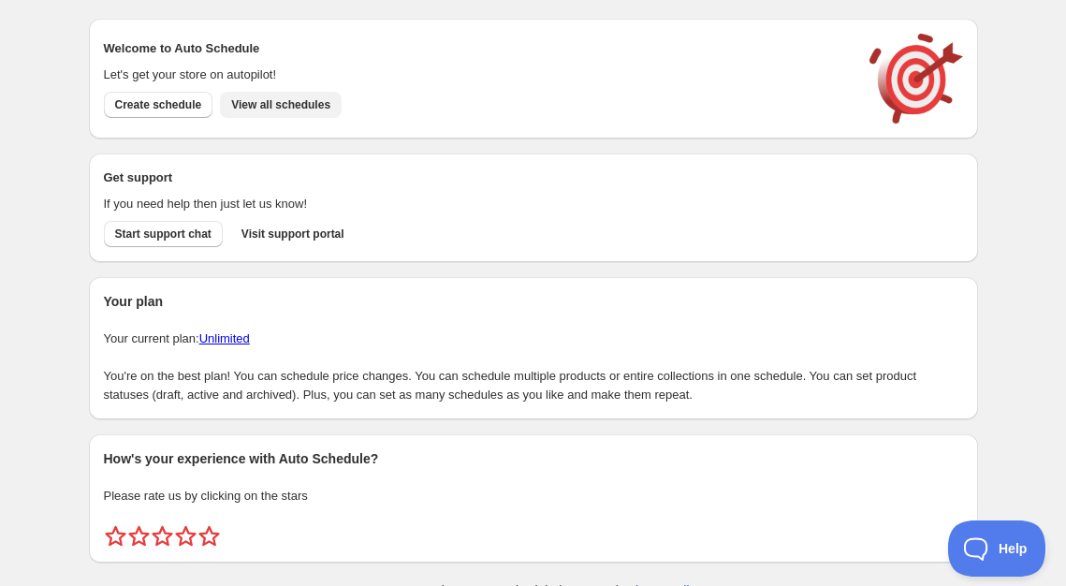
click at [293, 107] on span "View all schedules" at bounding box center [280, 104] width 99 height 15
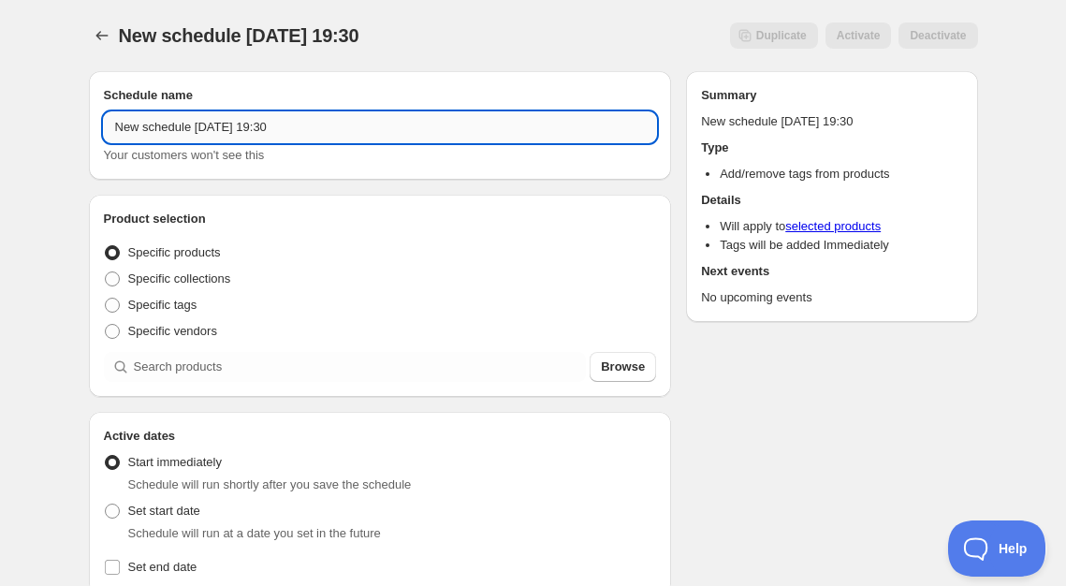
click at [228, 130] on input "New schedule Aug 10 2025 19:30" at bounding box center [380, 127] width 553 height 30
type input "REMOVE TAG - Winter Capsule"
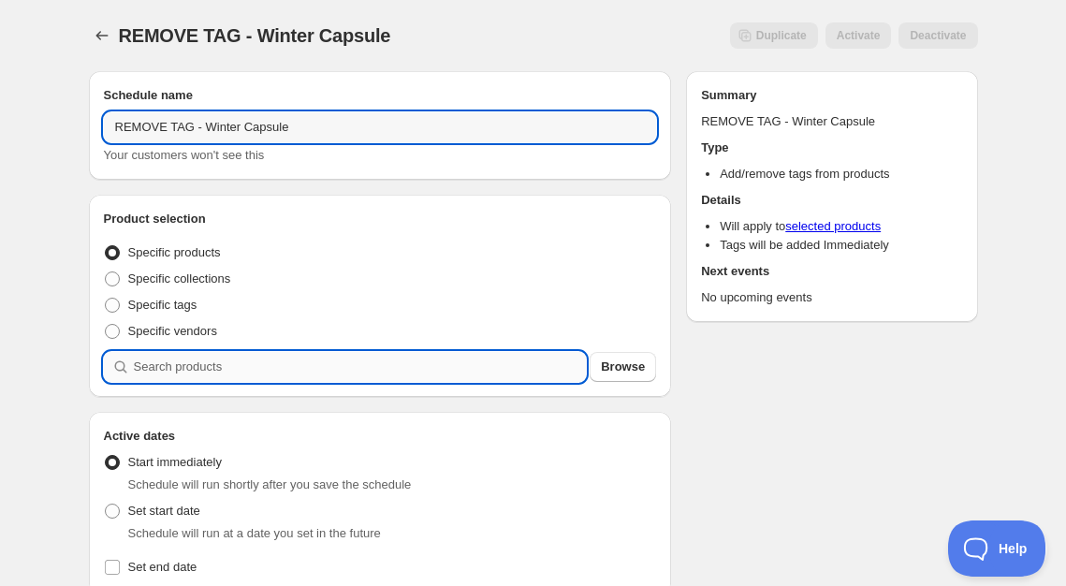
click at [227, 373] on input "search" at bounding box center [360, 367] width 453 height 30
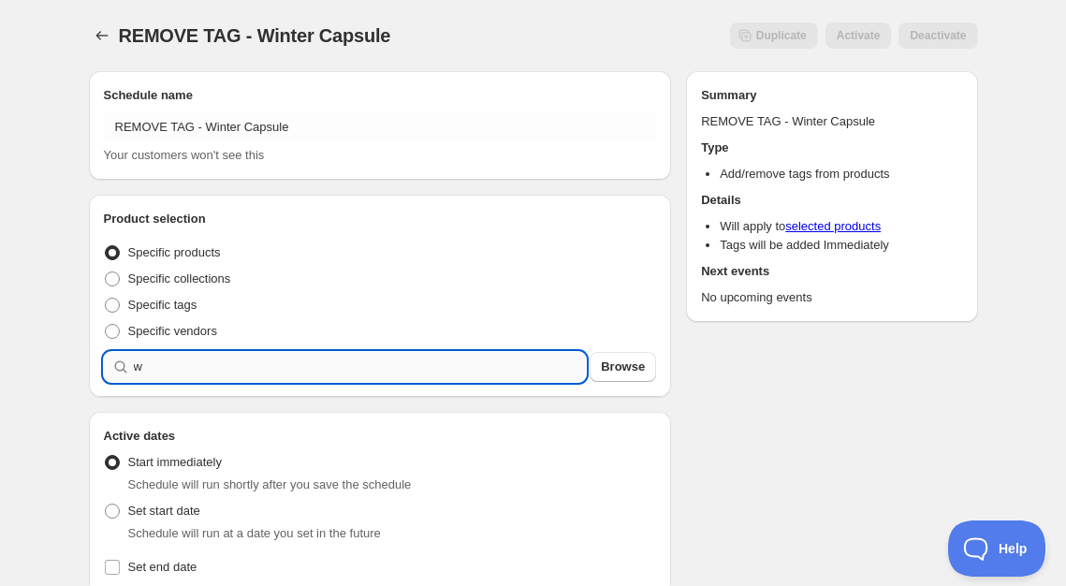
type input "w"
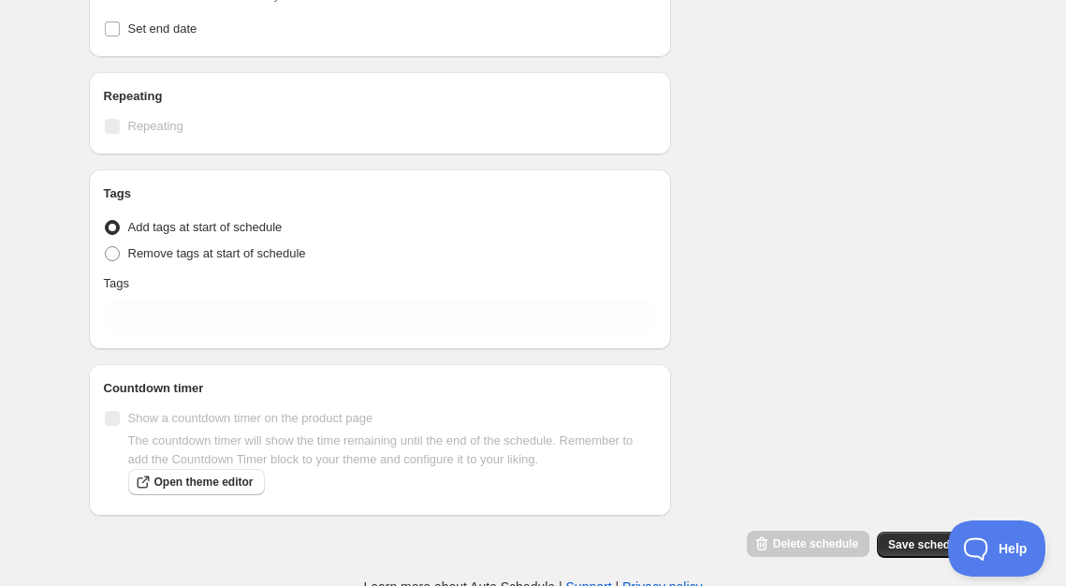
scroll to position [870, 0]
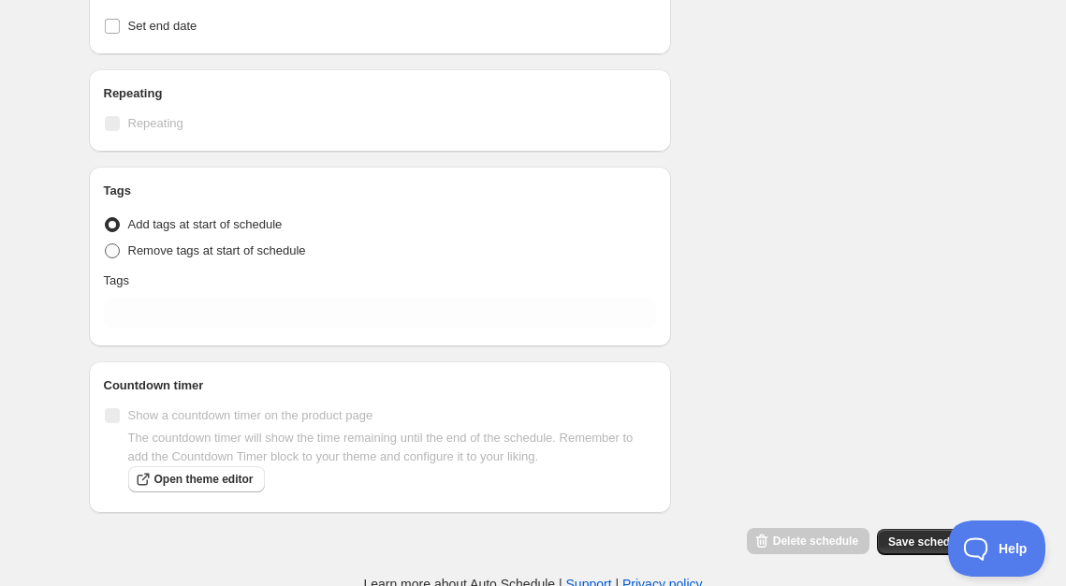
click at [115, 255] on span at bounding box center [112, 250] width 15 height 15
click at [106, 244] on input "Remove tags at start of schedule" at bounding box center [105, 243] width 1 height 1
radio input "true"
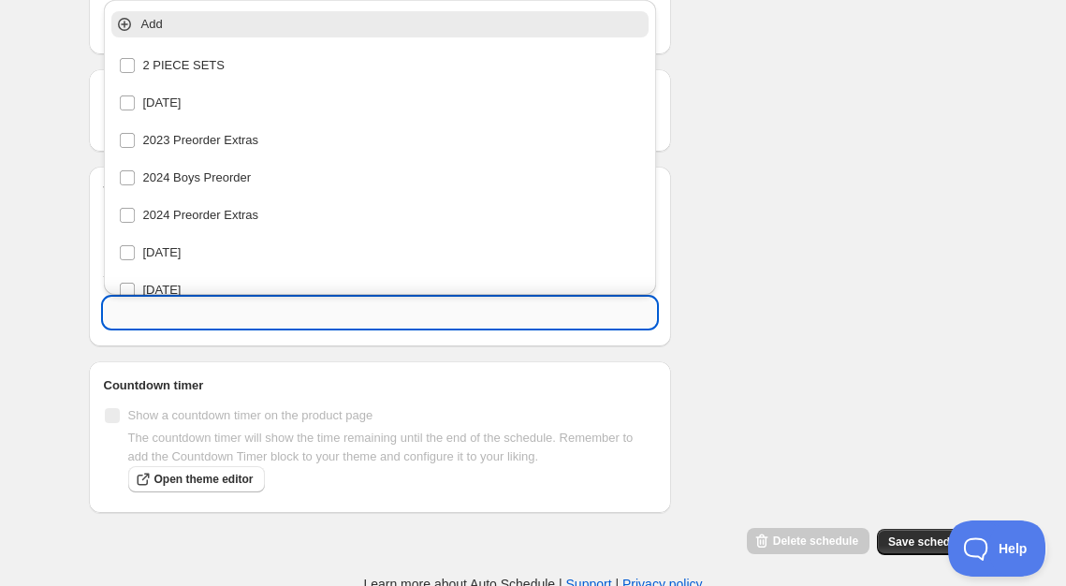
click at [145, 317] on input "text" at bounding box center [380, 313] width 553 height 30
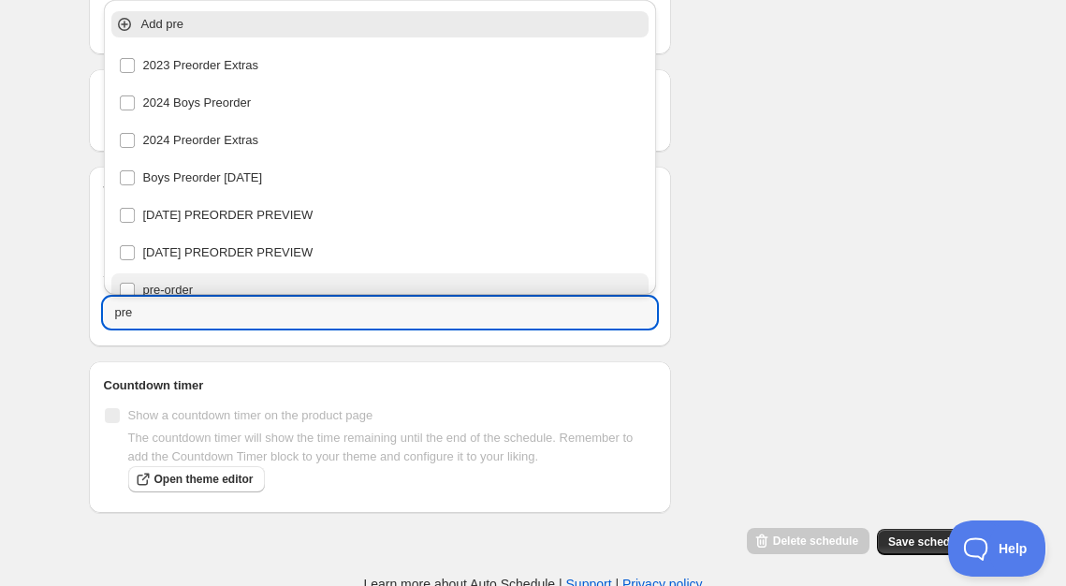
click at [171, 285] on div "pre-order" at bounding box center [380, 290] width 523 height 26
type input "pre-order"
checkbox input "true"
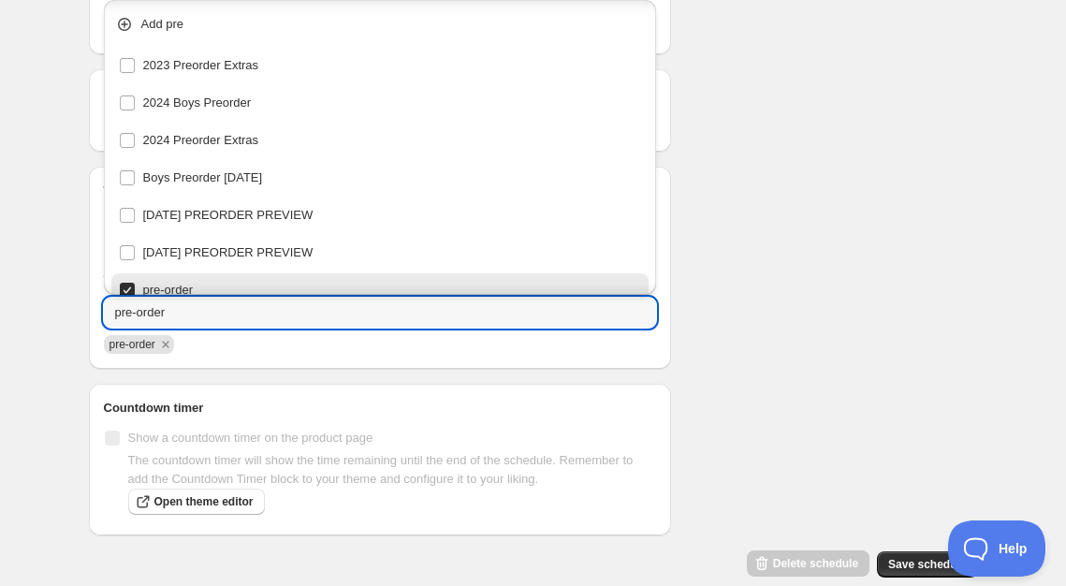
scroll to position [44, 0]
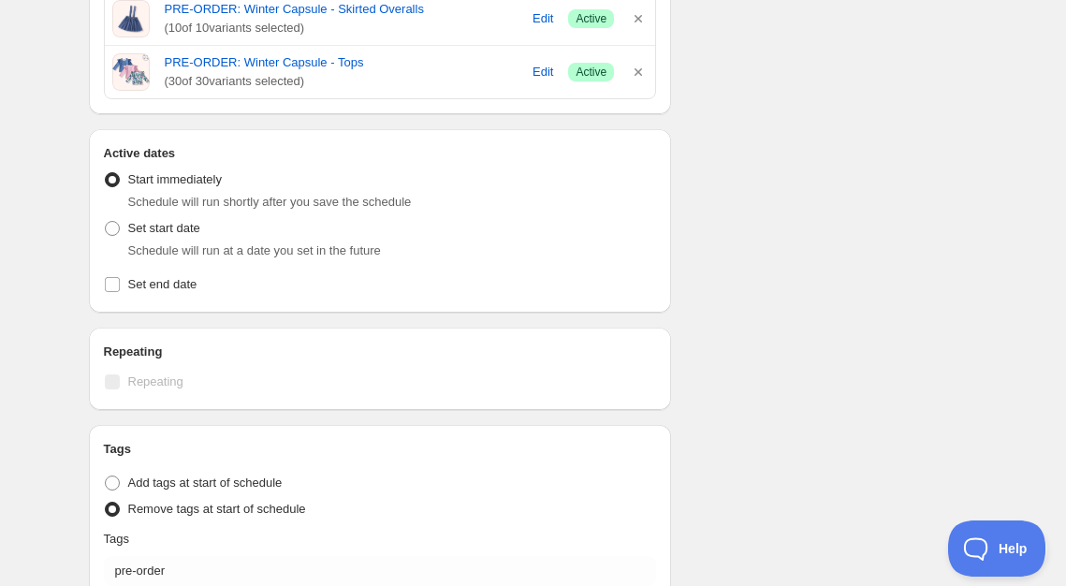
scroll to position [609, 0]
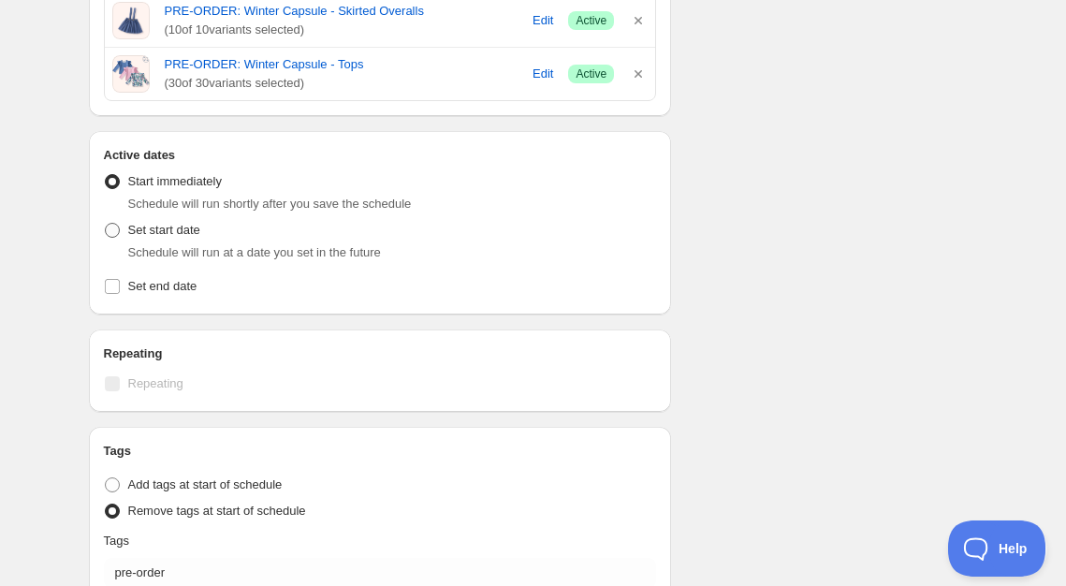
click at [117, 228] on span at bounding box center [112, 230] width 15 height 15
click at [106, 224] on input "Set start date" at bounding box center [105, 223] width 1 height 1
radio input "true"
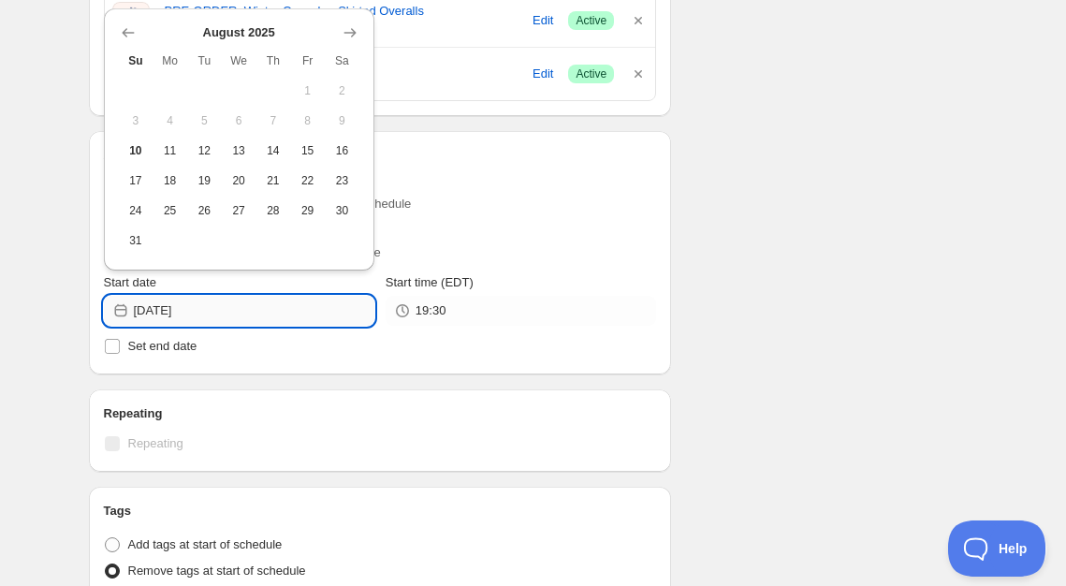
click at [281, 316] on input "2025-08-10" at bounding box center [254, 311] width 241 height 30
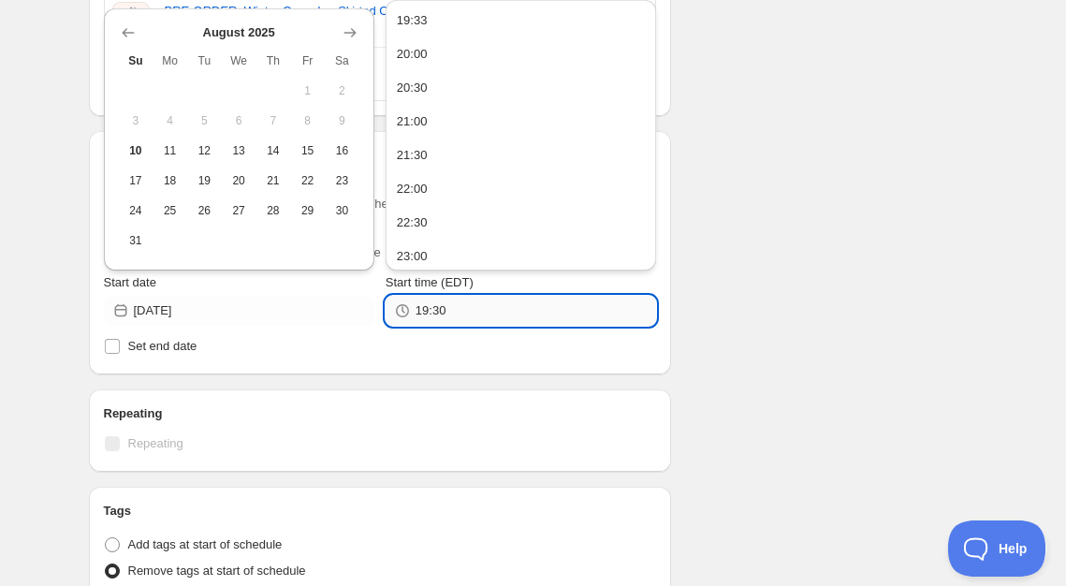
click at [479, 305] on input "19:30" at bounding box center [536, 311] width 241 height 30
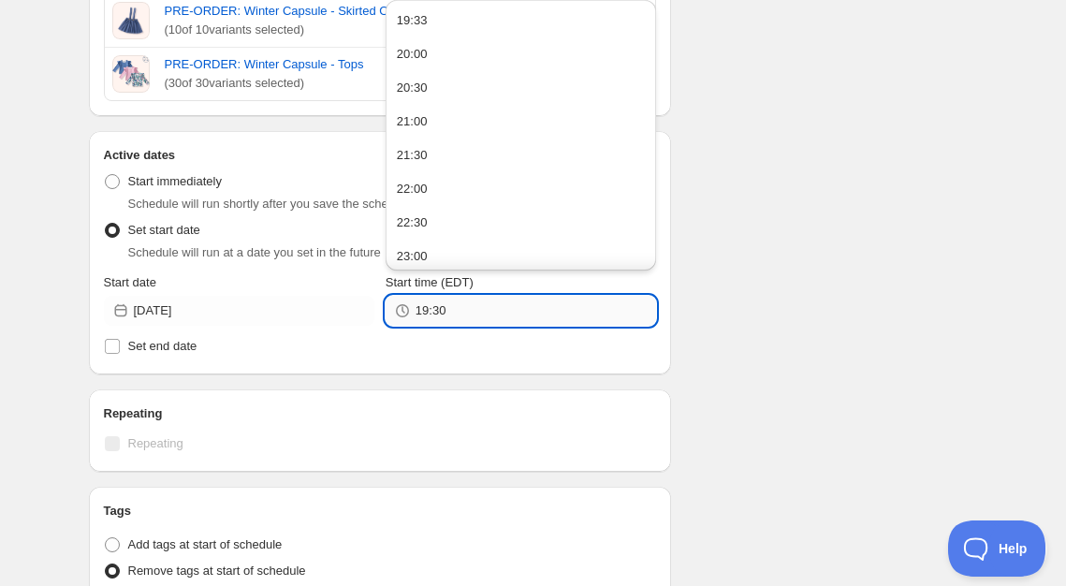
click at [479, 305] on input "19:30" at bounding box center [536, 311] width 241 height 30
type input "11:59"
click at [347, 314] on input "2025-08-10" at bounding box center [254, 311] width 241 height 30
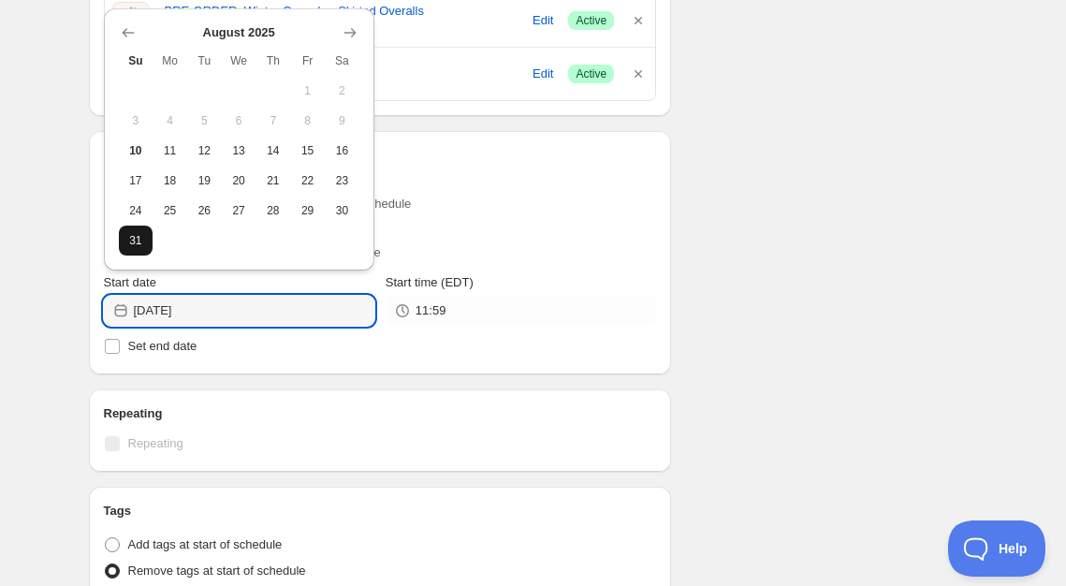
click at [136, 249] on button "31" at bounding box center [136, 241] width 35 height 30
type input "2025-08-31"
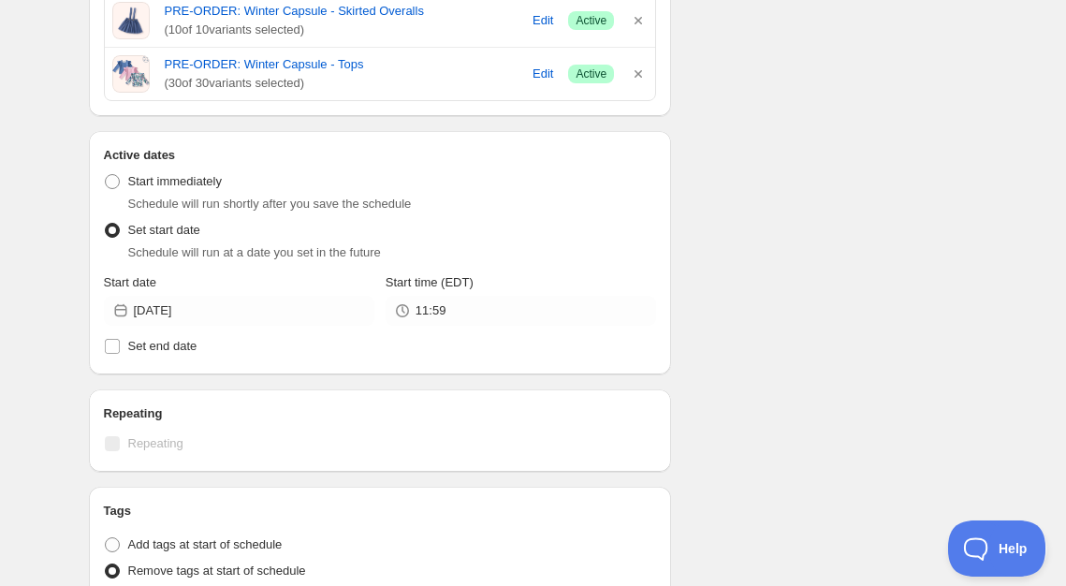
click at [747, 318] on div "Schedule name REMOVE TAG - Winter Capsule Your customers won't see this Product…" at bounding box center [526, 173] width 904 height 1452
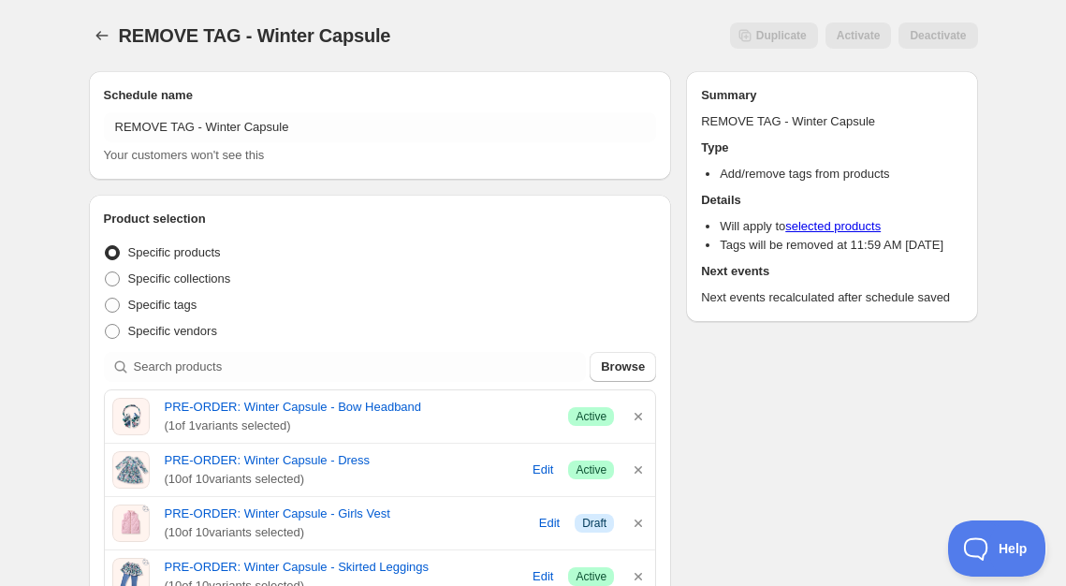
scroll to position [0, 0]
click at [99, 36] on icon "Schedules" at bounding box center [102, 35] width 19 height 19
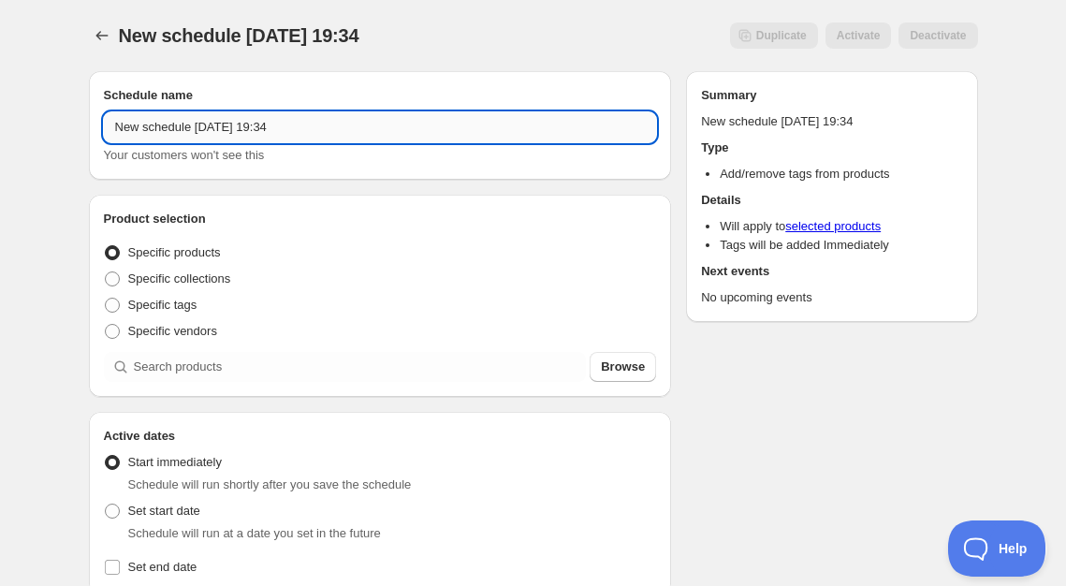
click at [203, 123] on input "New schedule Aug 10 2025 19:34" at bounding box center [380, 127] width 553 height 30
type input "ADD TAG - Winter Capsule"
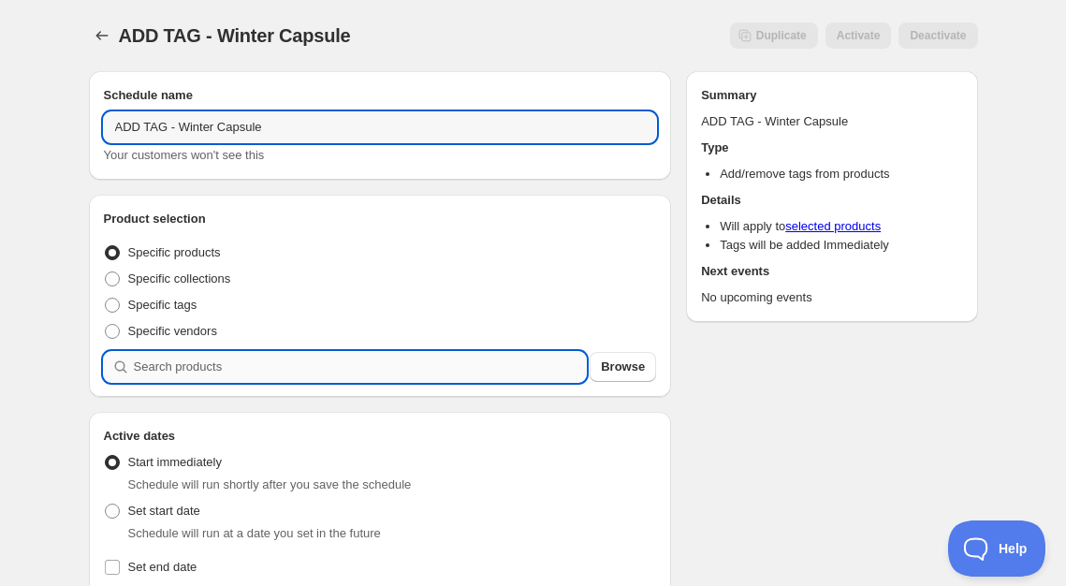
click at [194, 360] on input "search" at bounding box center [360, 367] width 453 height 30
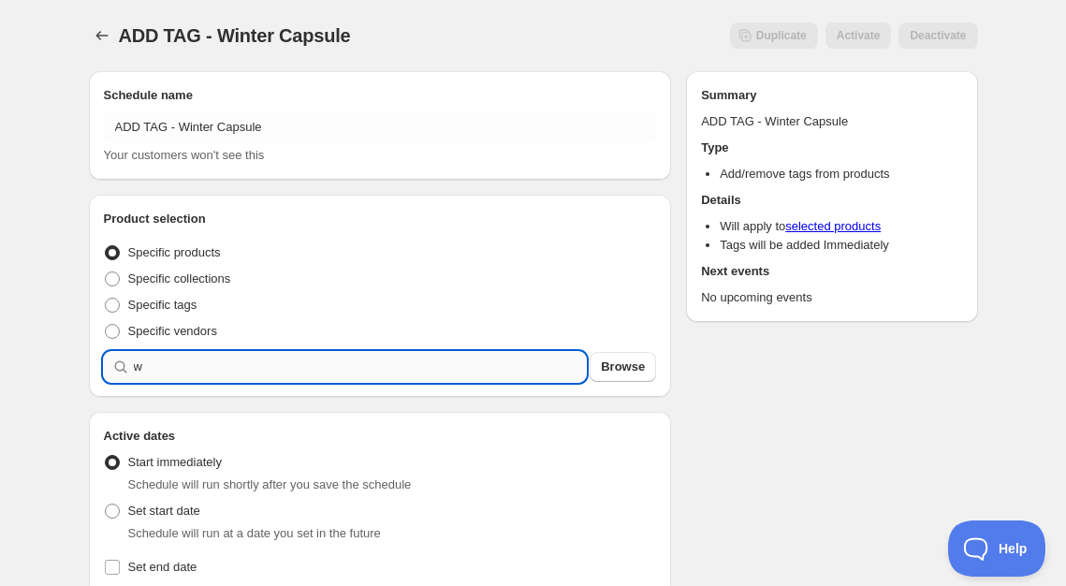
type input "w"
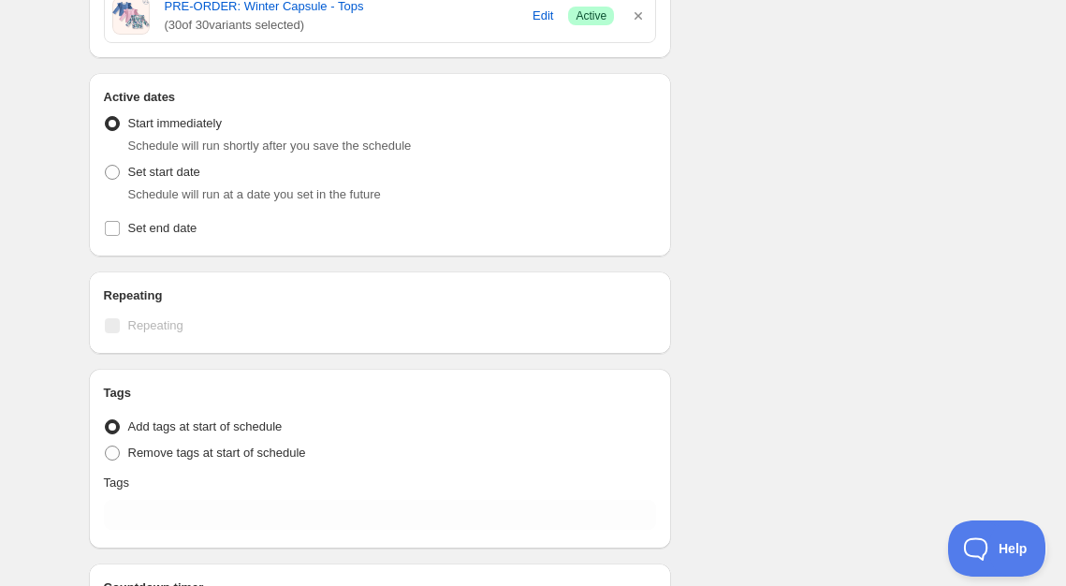
scroll to position [677, 0]
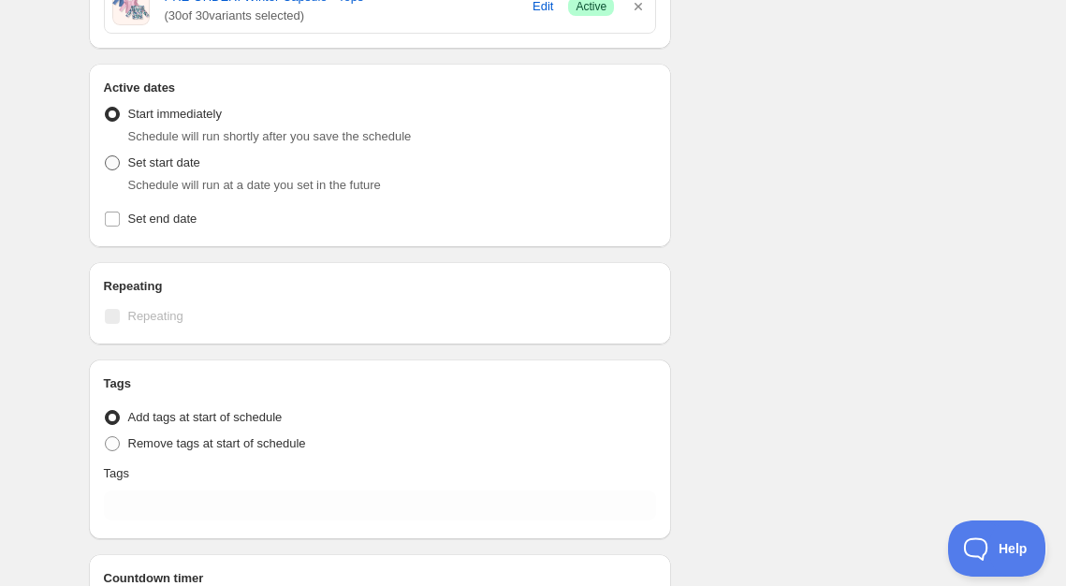
click at [110, 162] on span at bounding box center [112, 162] width 15 height 15
click at [106, 156] on input "Set start date" at bounding box center [105, 155] width 1 height 1
radio input "true"
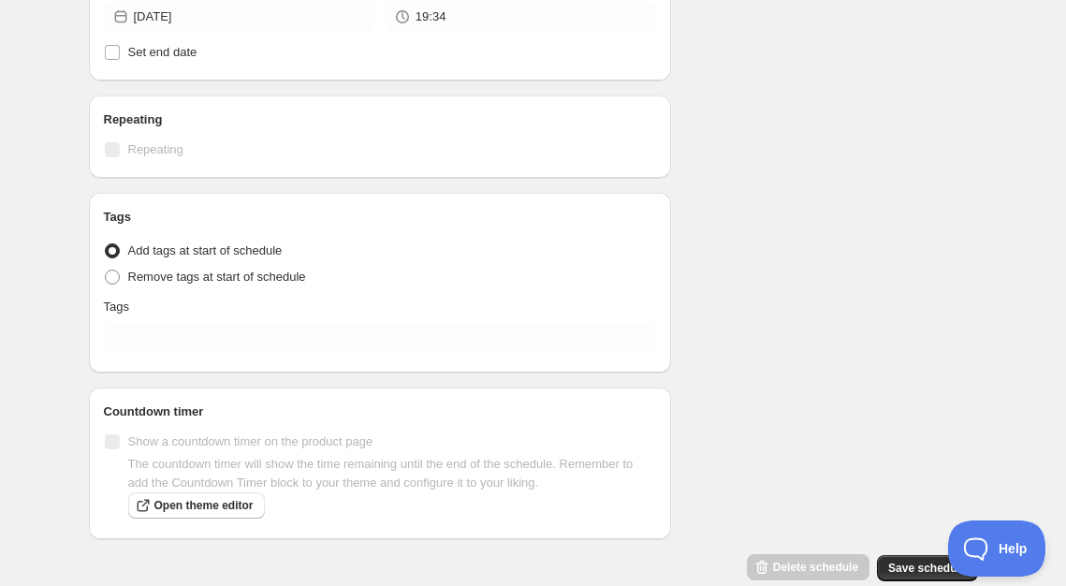
scroll to position [920, 0]
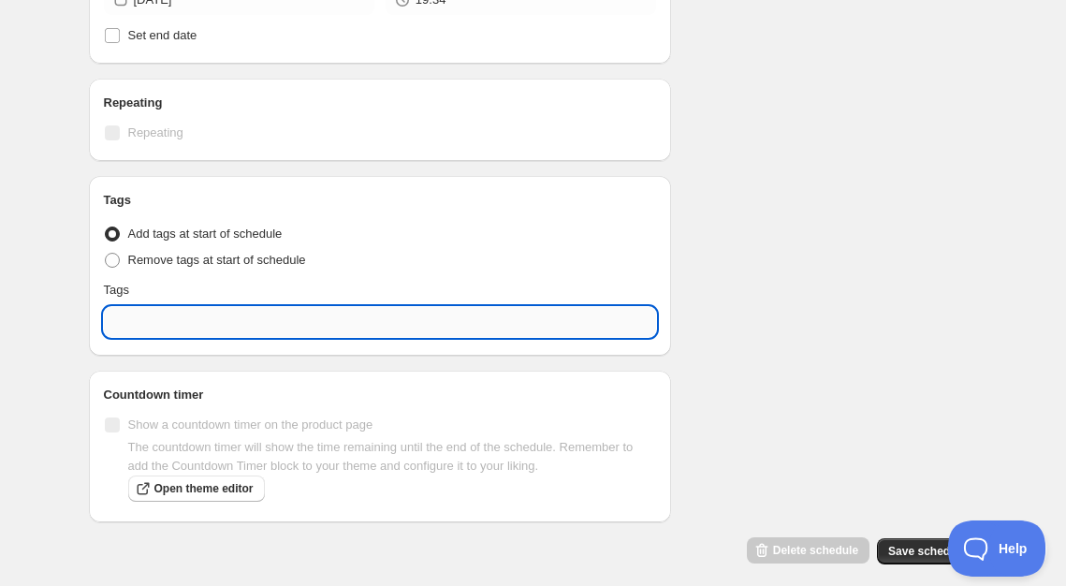
click at [146, 333] on input "text" at bounding box center [380, 322] width 553 height 30
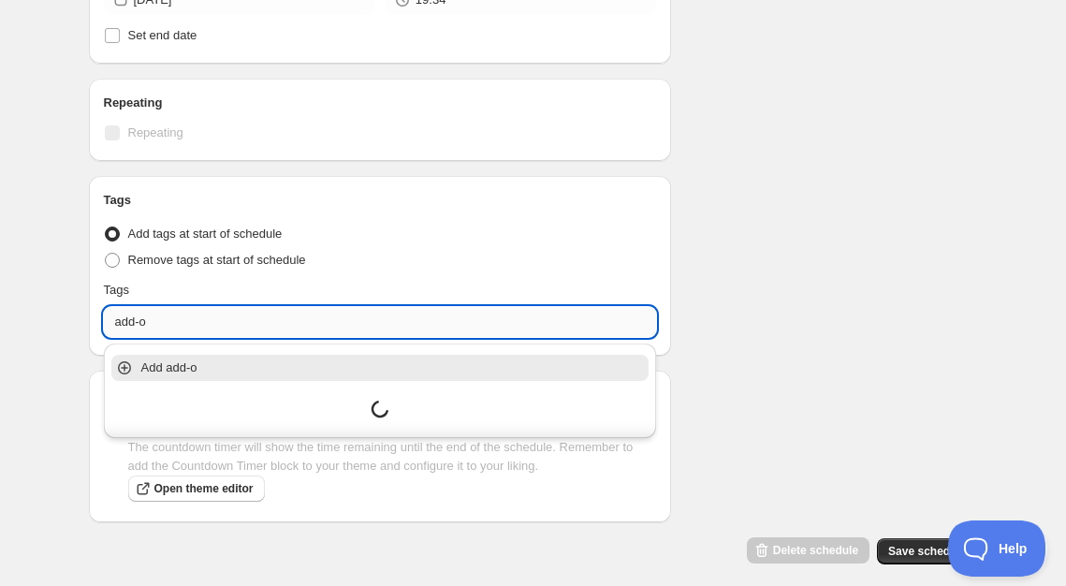
type input "add-on"
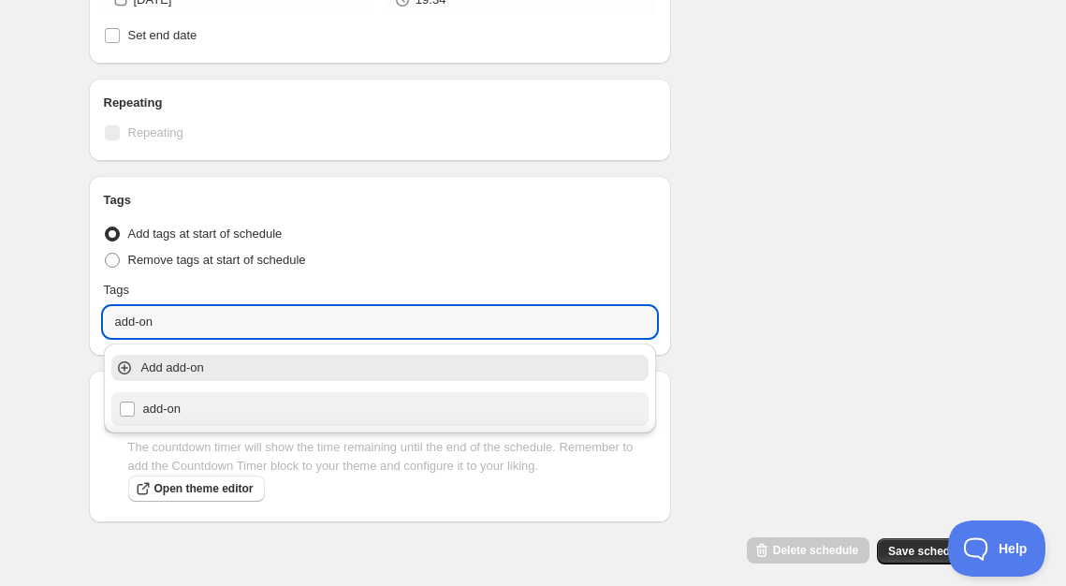
click at [142, 418] on div "add-on" at bounding box center [380, 409] width 523 height 26
checkbox input "true"
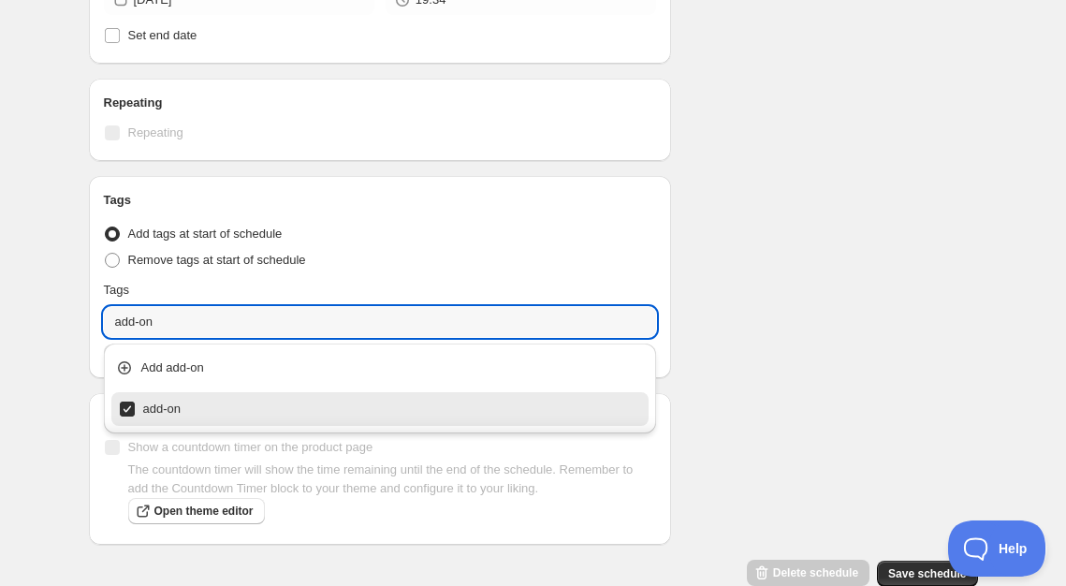
type input "add-on"
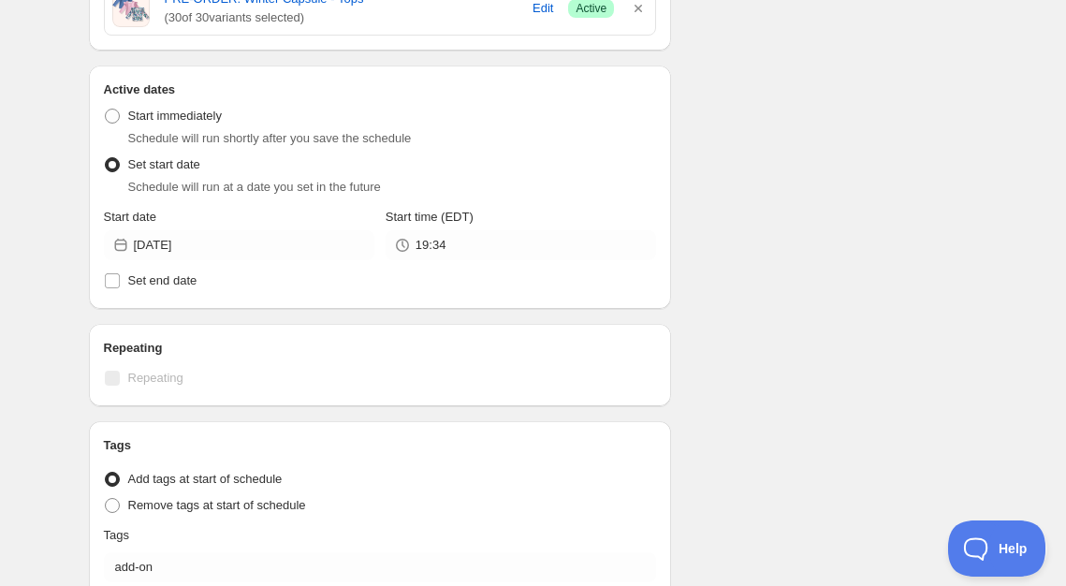
scroll to position [520, 0]
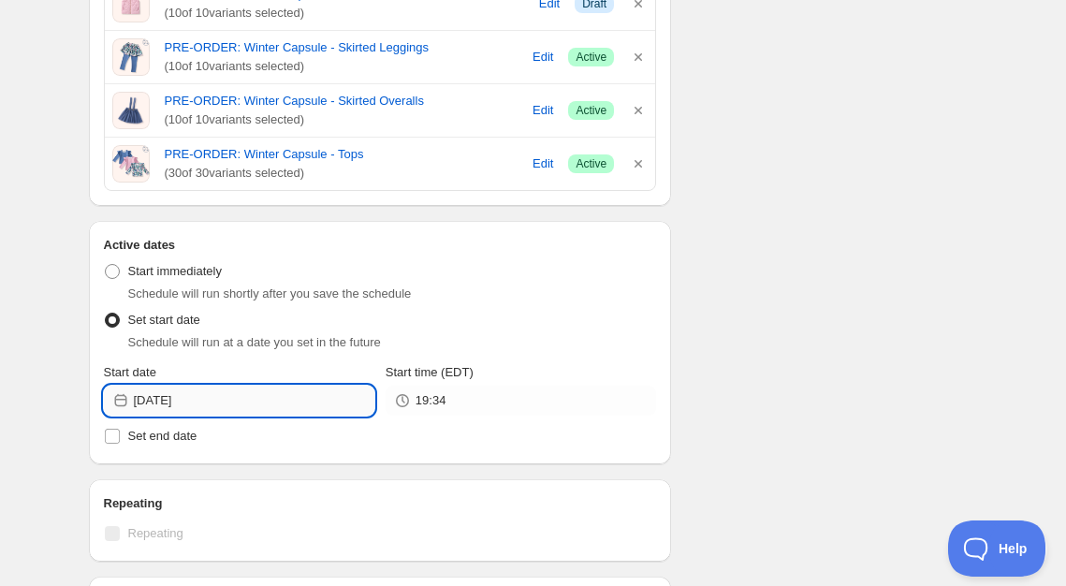
click at [281, 401] on input "2025-08-10" at bounding box center [254, 401] width 241 height 30
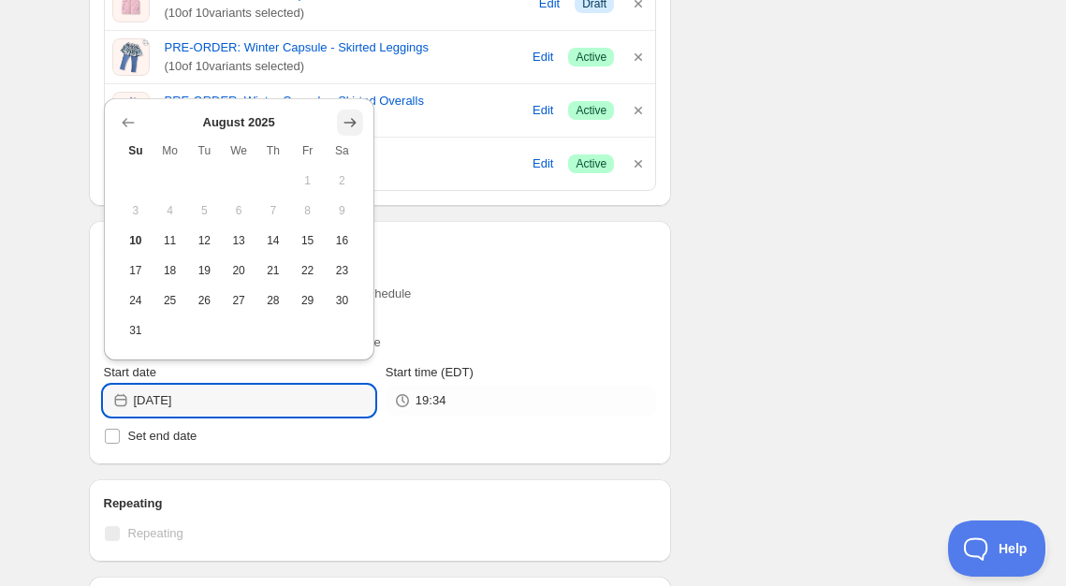
click at [356, 116] on icon "Show next month, September 2025" at bounding box center [350, 122] width 19 height 19
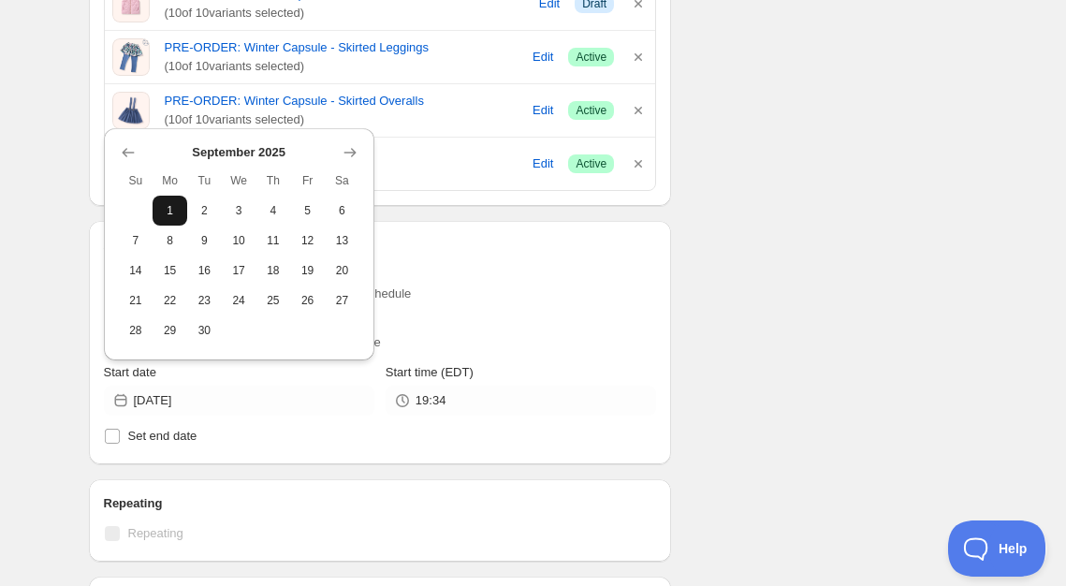
click at [167, 215] on span "1" at bounding box center [170, 210] width 20 height 15
type input "2025-09-01"
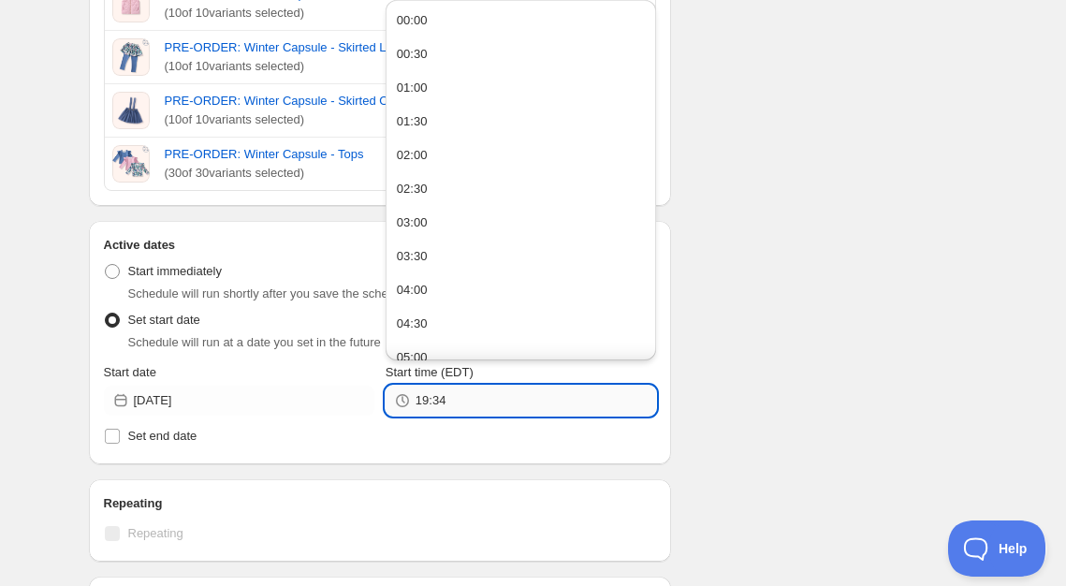
click at [477, 404] on input "19:34" at bounding box center [536, 401] width 241 height 30
click at [705, 425] on div "Schedule name ADD TAG - Winter Capsule Your customers won't see this Product se…" at bounding box center [526, 263] width 904 height 1452
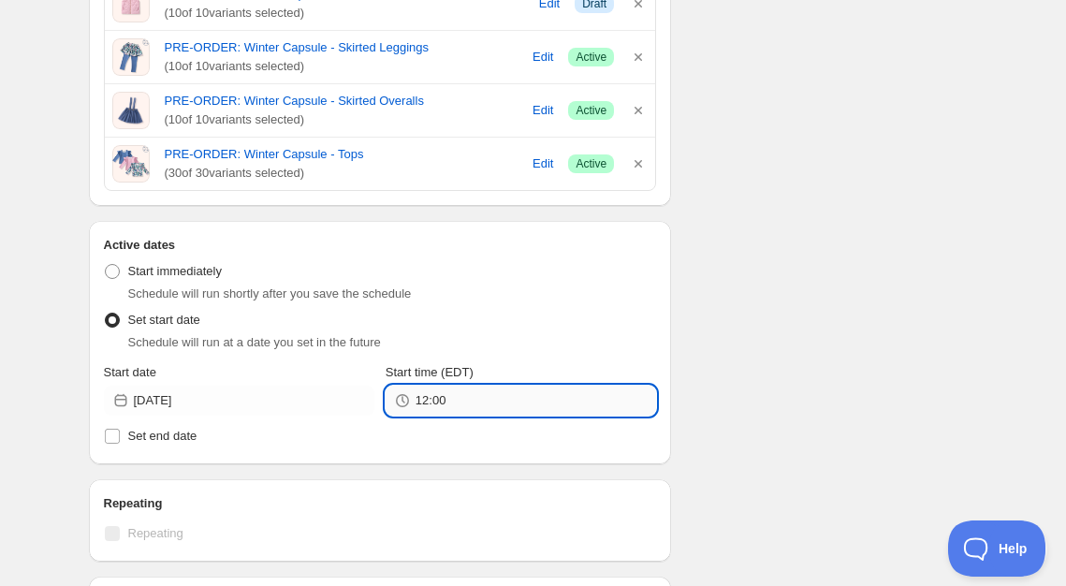
click at [468, 400] on input "12:00" at bounding box center [536, 401] width 241 height 30
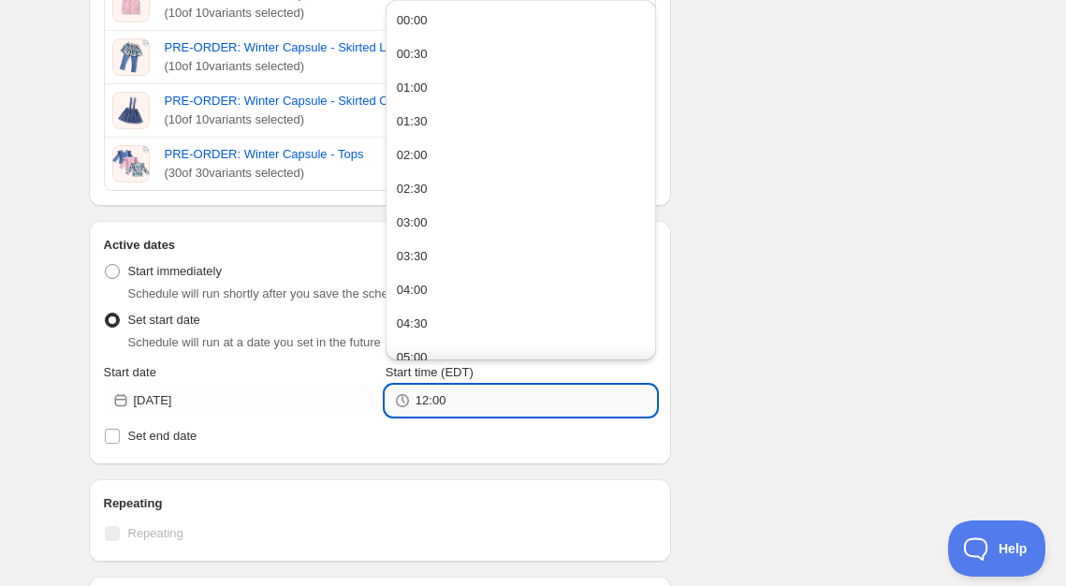
click at [468, 400] on input "12:00" at bounding box center [536, 401] width 241 height 30
type input "09:00"
click at [666, 425] on div "Active dates Active Date Type Start immediately Schedule will run shortly after…" at bounding box center [380, 342] width 583 height 243
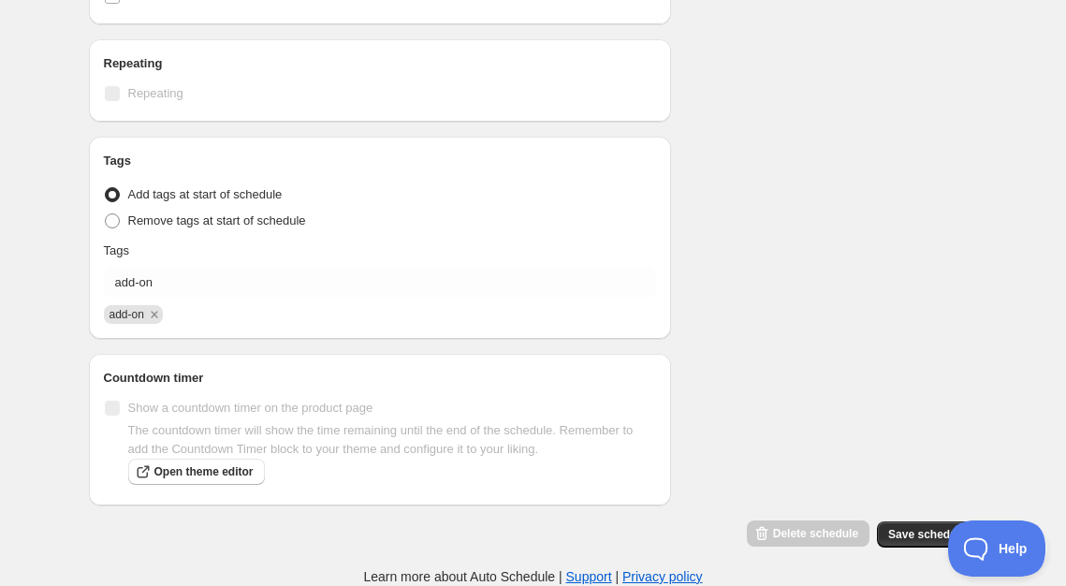
scroll to position [961, 0]
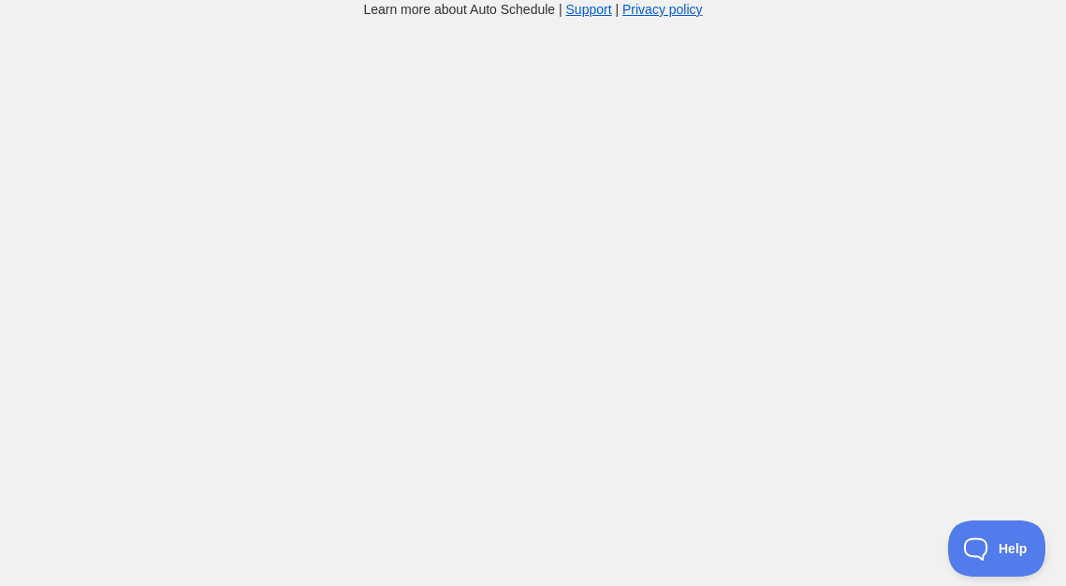
scroll to position [19, 0]
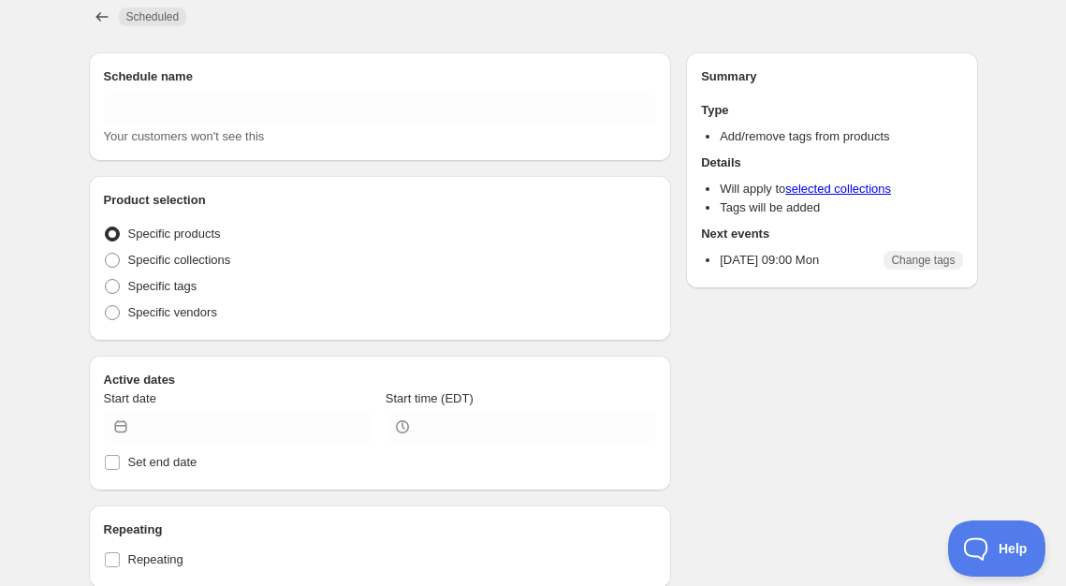
type input "ADD TAG - Winter Capsule"
radio input "true"
type input "2025-09-01"
type input "09:00"
radio input "true"
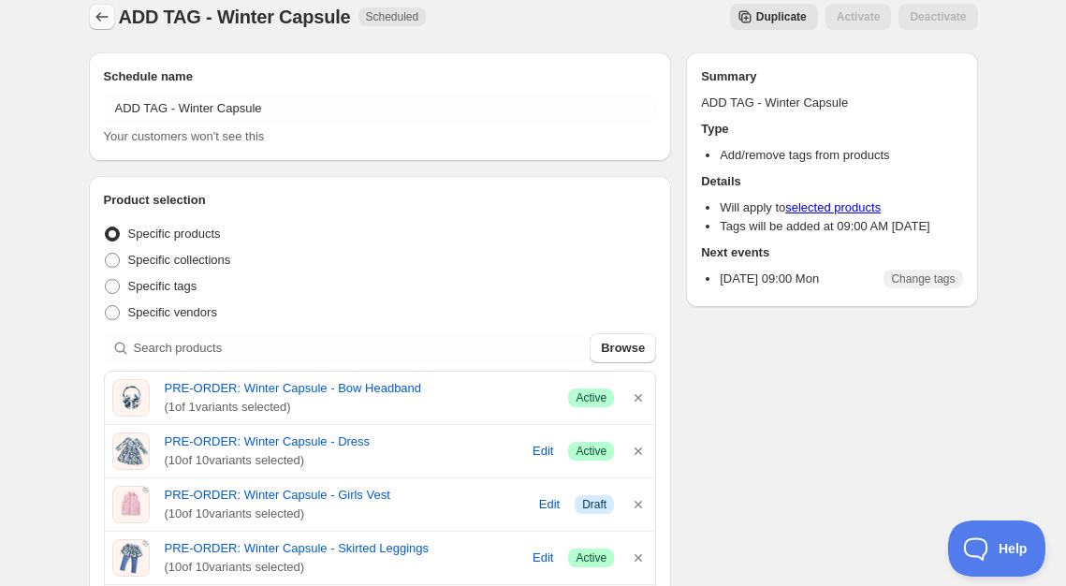
click at [98, 15] on icon "Schedules" at bounding box center [101, 16] width 12 height 8
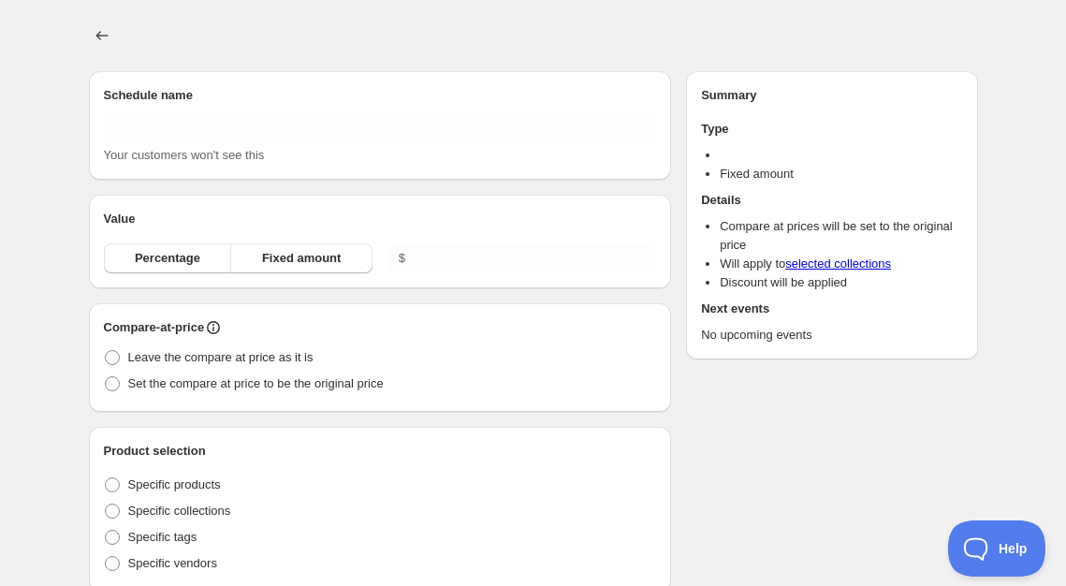
type input "New schedule Aug 10 2025 19:35"
radio input "true"
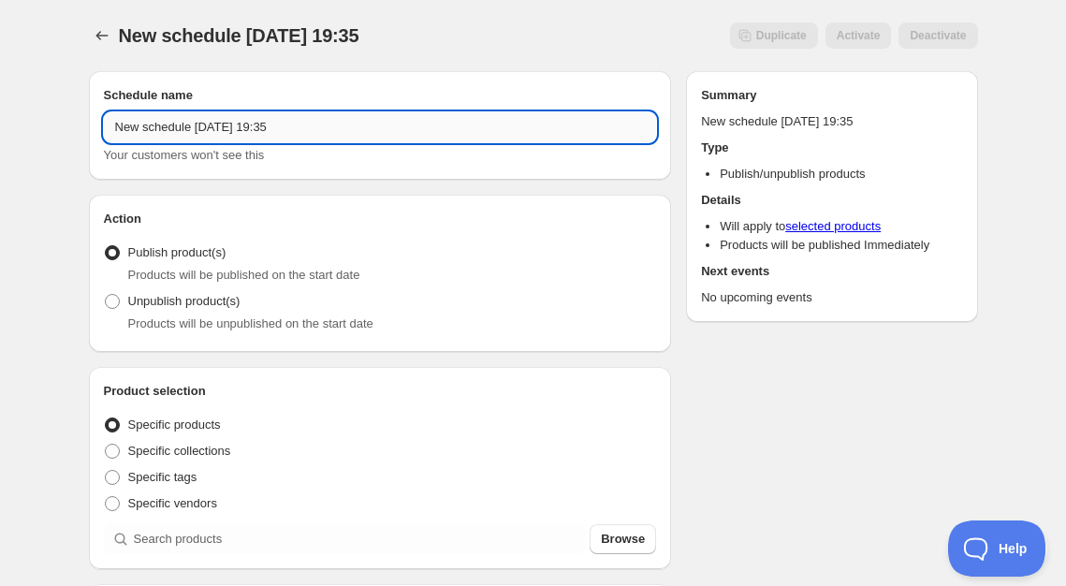
click at [215, 125] on input "New schedule Aug 10 2025 19:35" at bounding box center [380, 127] width 553 height 30
type input "ADD ON END - Winter Capsule"
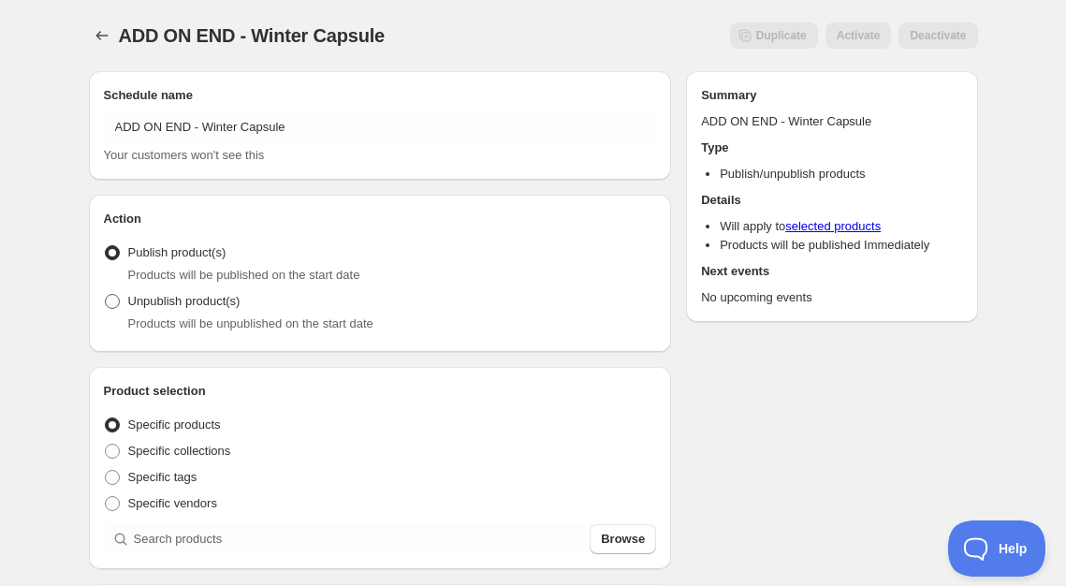
click at [191, 299] on span "Unpublish product(s)" at bounding box center [184, 301] width 112 height 14
click at [106, 295] on input "Unpublish product(s)" at bounding box center [105, 294] width 1 height 1
radio input "true"
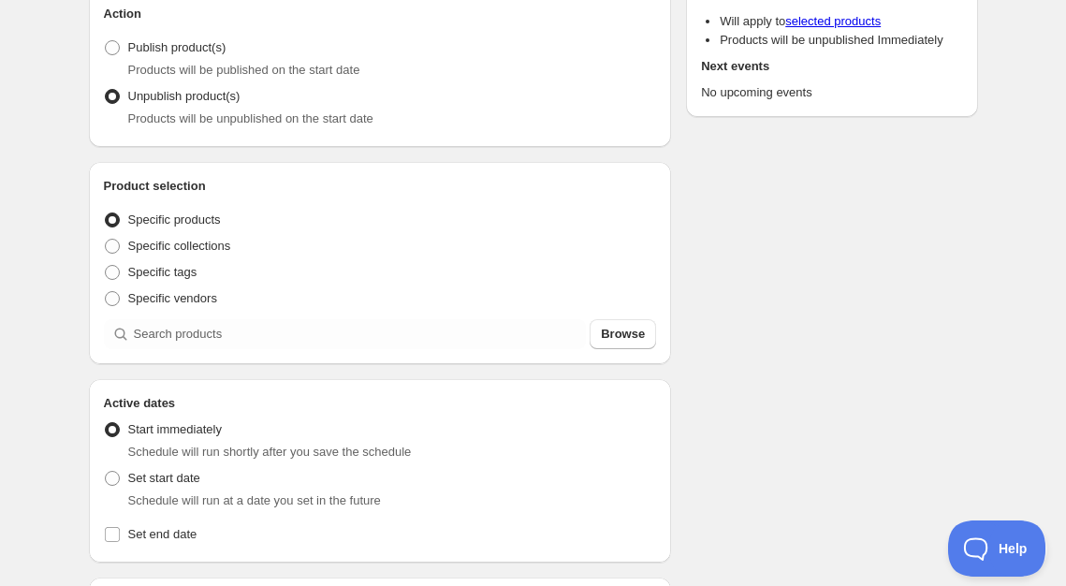
scroll to position [209, 0]
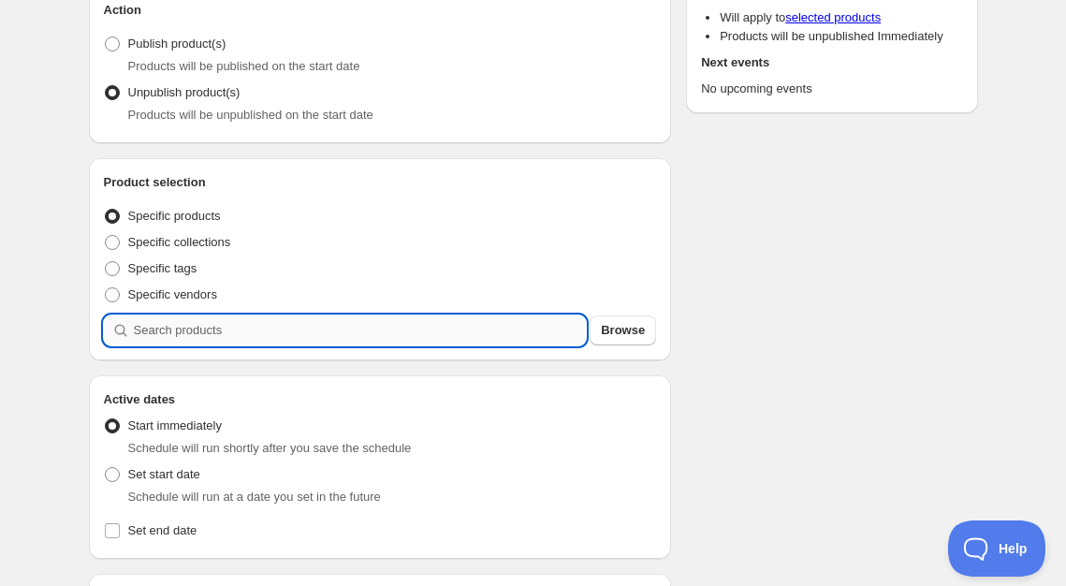
click at [190, 333] on input "search" at bounding box center [360, 331] width 453 height 30
type input "w"
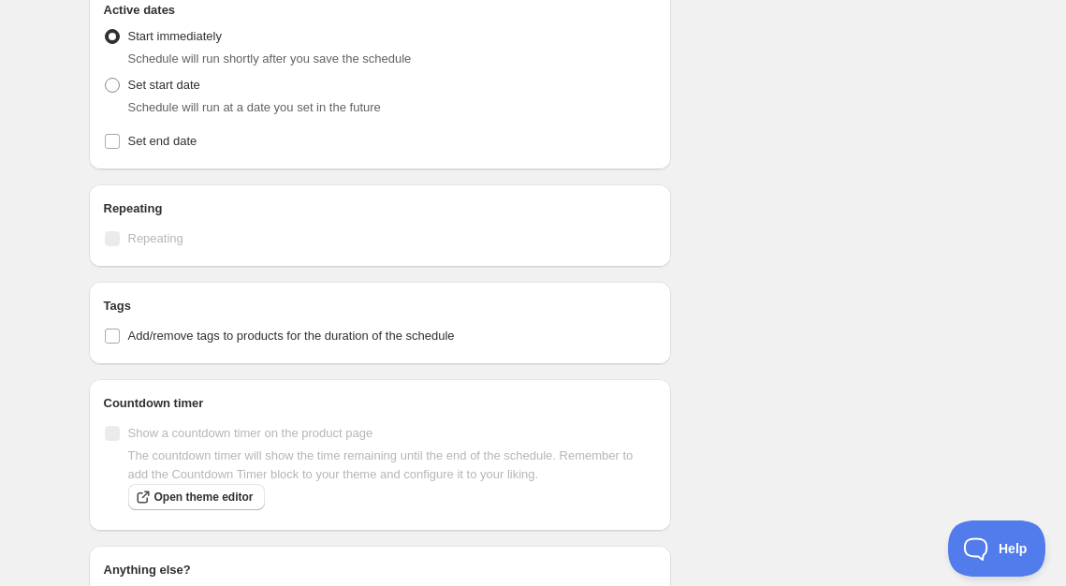
scroll to position [892, 0]
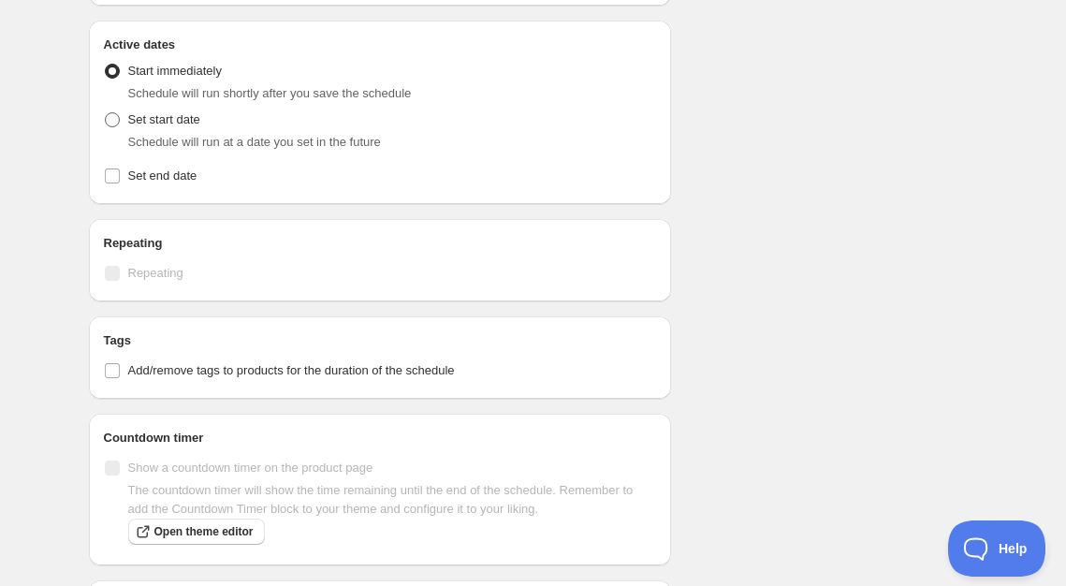
click at [110, 117] on span at bounding box center [112, 119] width 15 height 15
click at [106, 113] on input "Set start date" at bounding box center [105, 112] width 1 height 1
radio input "true"
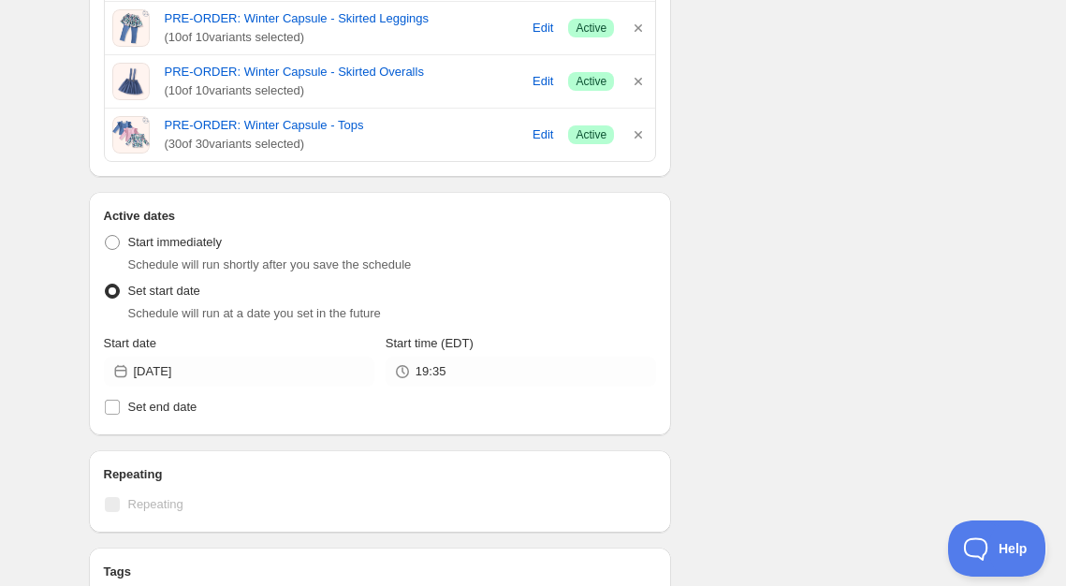
scroll to position [688, 0]
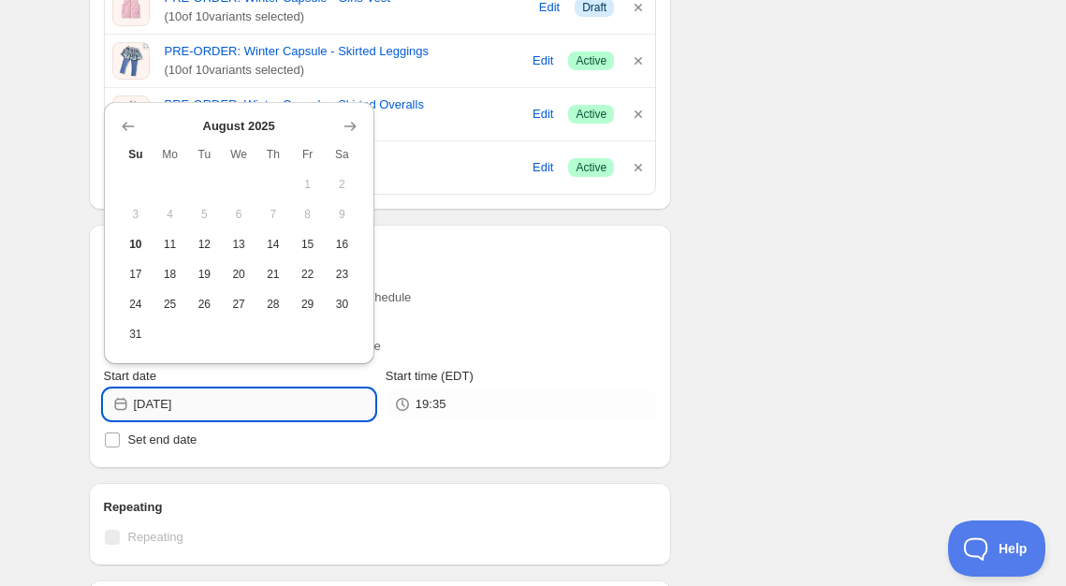
click at [239, 410] on input "2025-08-10" at bounding box center [254, 404] width 241 height 30
click at [353, 115] on button "Show next month, September 2025" at bounding box center [350, 126] width 26 height 26
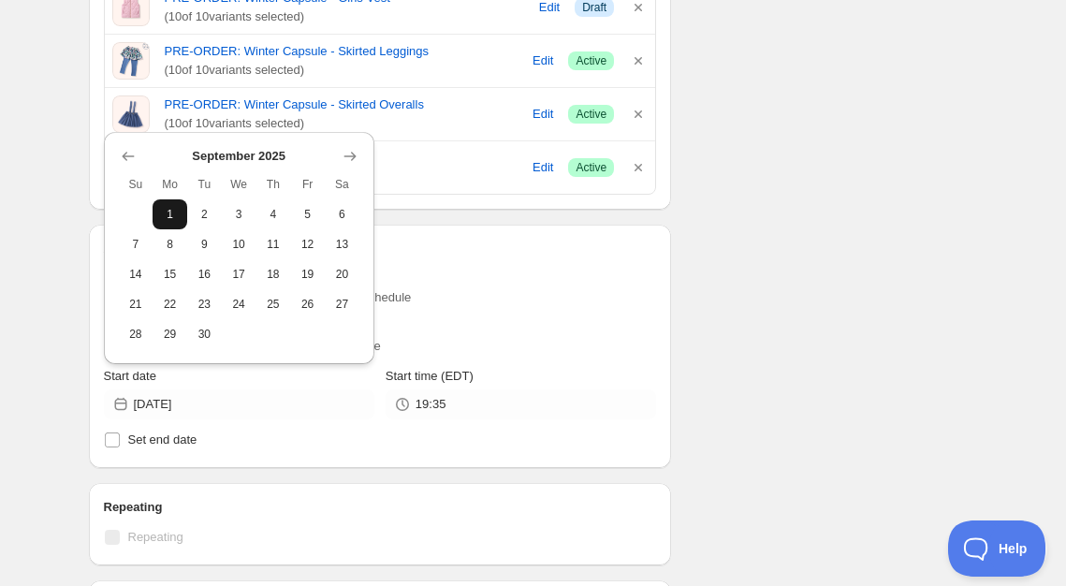
click at [172, 213] on span "1" at bounding box center [170, 214] width 20 height 15
type input "2025-09-01"
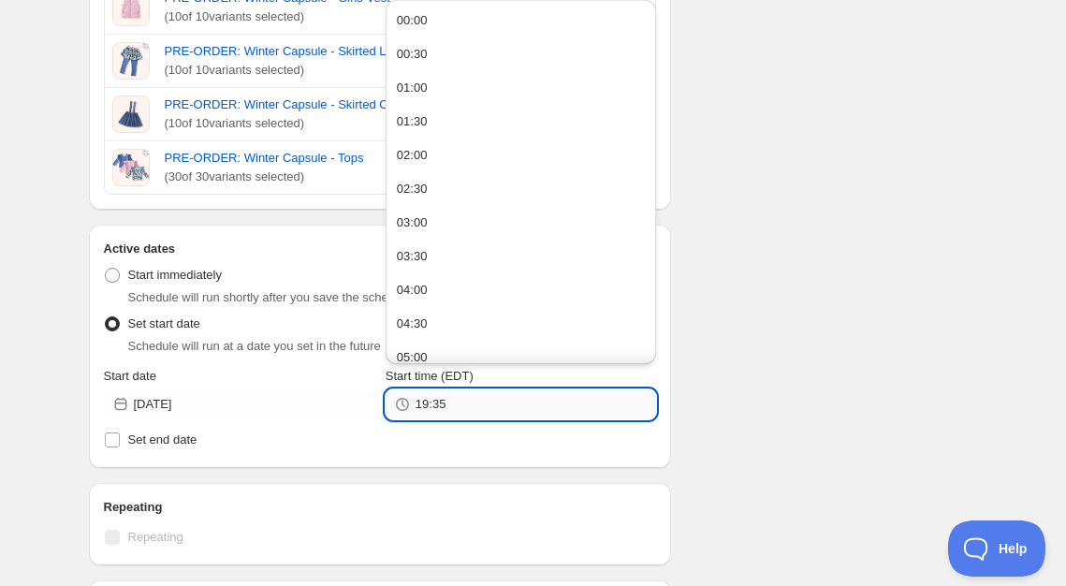
click at [462, 411] on input "19:35" at bounding box center [536, 404] width 241 height 30
type input "23:59"
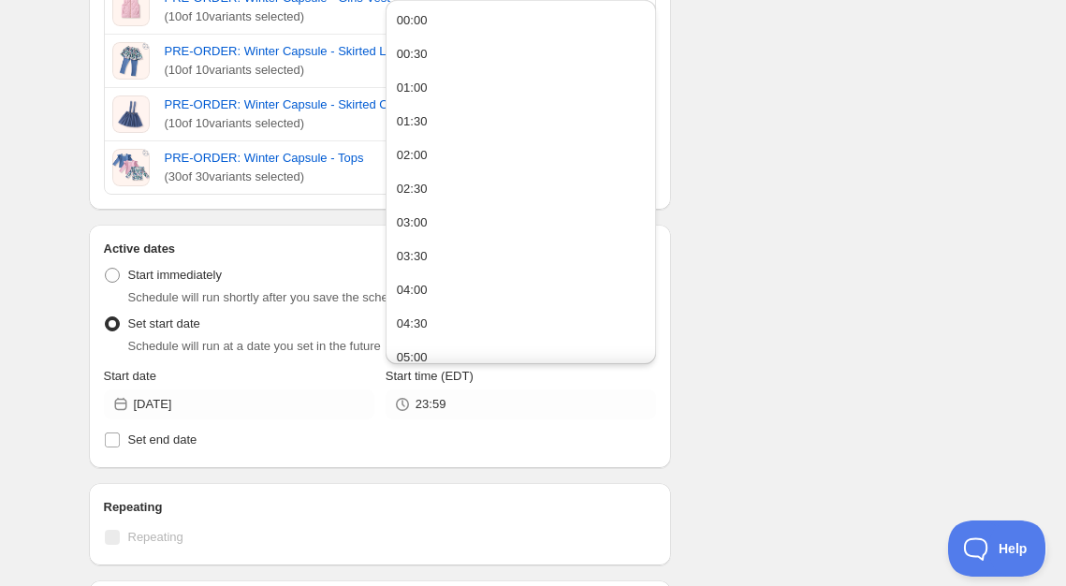
click at [664, 407] on div "Active dates Active Date Type Start immediately Schedule will run shortly after…" at bounding box center [380, 346] width 583 height 243
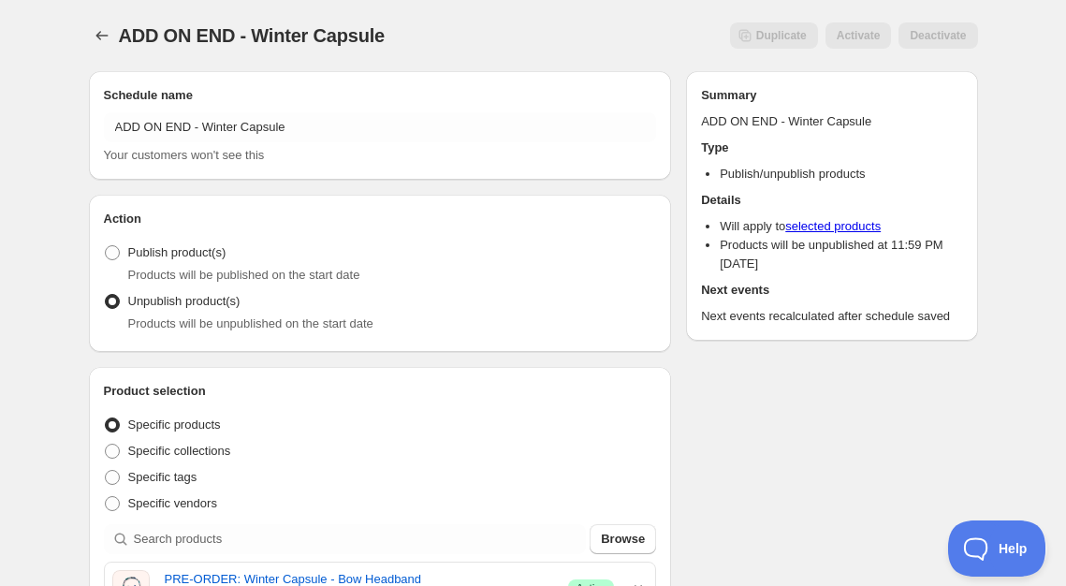
scroll to position [0, 0]
click at [99, 39] on icon "Schedules" at bounding box center [101, 35] width 12 height 9
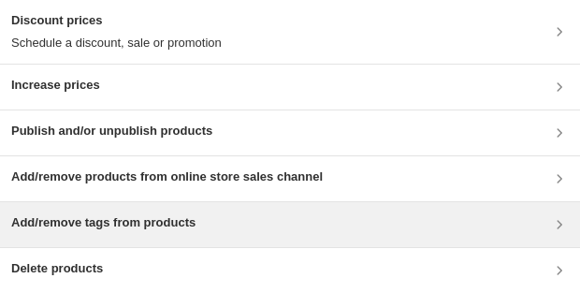
click at [160, 224] on h3 "Add/remove tags from products" at bounding box center [103, 222] width 184 height 19
click at [171, 221] on h3 "Add/remove tags from products" at bounding box center [103, 222] width 184 height 19
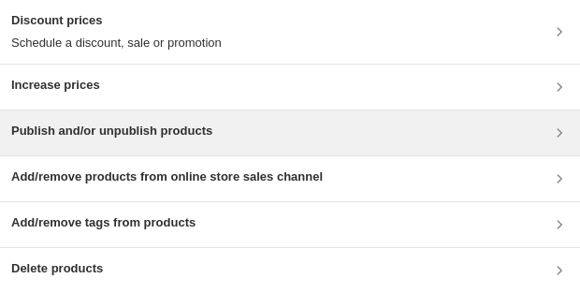
click at [209, 126] on h3 "Publish and/or unpublish products" at bounding box center [111, 131] width 201 height 19
